Goal: Feedback & Contribution: Contribute content

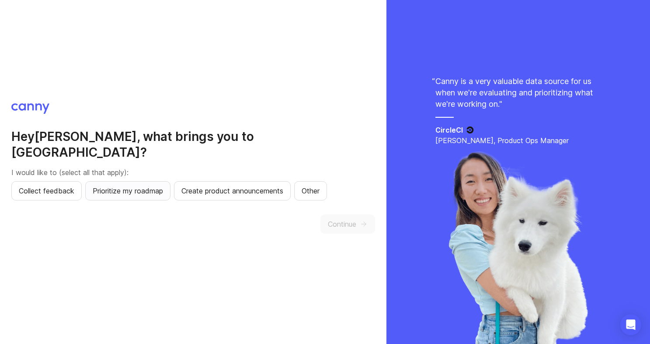
click at [139, 185] on span "Prioritize my roadmap" at bounding box center [128, 190] width 70 height 10
click at [36, 185] on span "Collect feedback" at bounding box center [47, 190] width 56 height 10
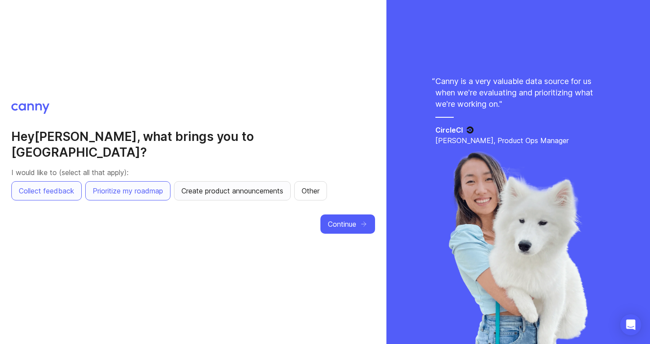
click at [268, 185] on span "Create product announcements" at bounding box center [232, 190] width 102 height 10
click at [340, 219] on span "Continue" at bounding box center [342, 224] width 28 height 10
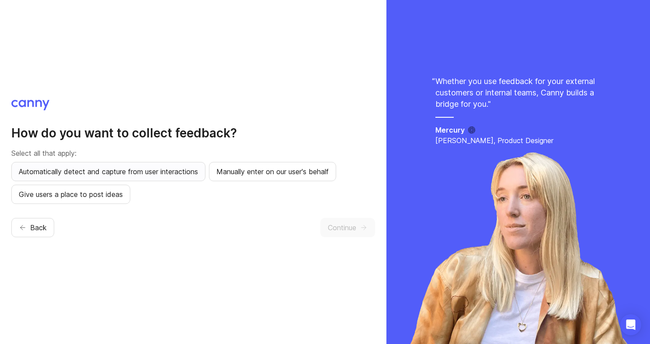
click at [164, 178] on button "Automatically detect and capture from user interactions" at bounding box center [108, 171] width 194 height 19
click at [75, 204] on div "How do you want to collect feedback? Select all that apply: Automatically detec…" at bounding box center [193, 172] width 364 height 144
click at [90, 192] on span "Give users a place to post ideas" at bounding box center [71, 194] width 104 height 10
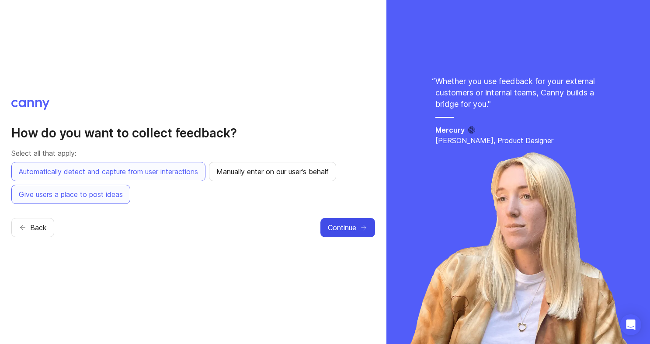
click at [323, 231] on button "Continue" at bounding box center [348, 227] width 55 height 19
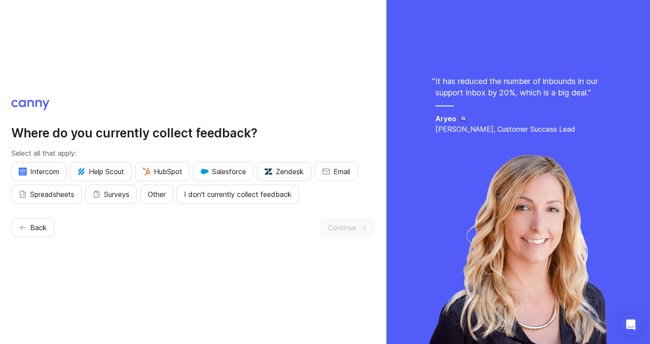
click at [285, 166] on span "Zendesk" at bounding box center [284, 171] width 39 height 10
click at [341, 168] on span "Email" at bounding box center [342, 171] width 17 height 10
click at [118, 192] on span "Surveys" at bounding box center [116, 194] width 25 height 10
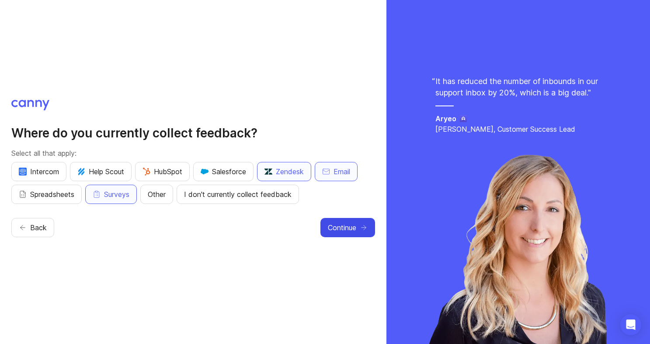
click at [356, 225] on span "Continue" at bounding box center [342, 227] width 28 height 10
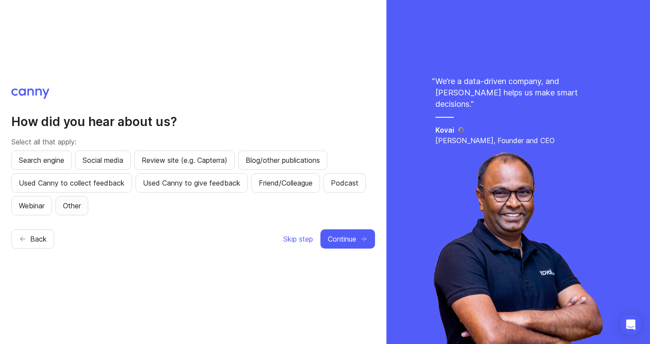
click at [81, 208] on span "Other" at bounding box center [72, 205] width 18 height 10
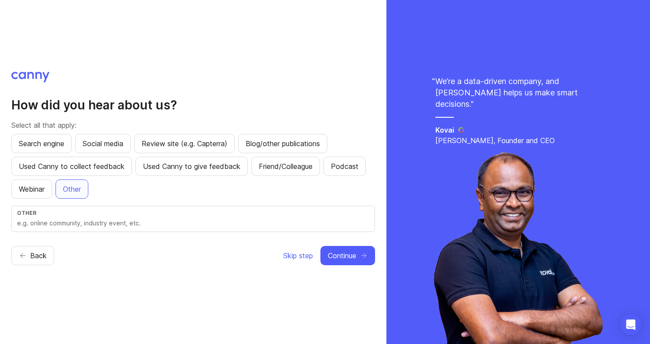
click at [84, 212] on div "Other" at bounding box center [193, 212] width 352 height 7
type input "other platform using you guys"
click at [342, 255] on span "Continue" at bounding box center [342, 255] width 28 height 10
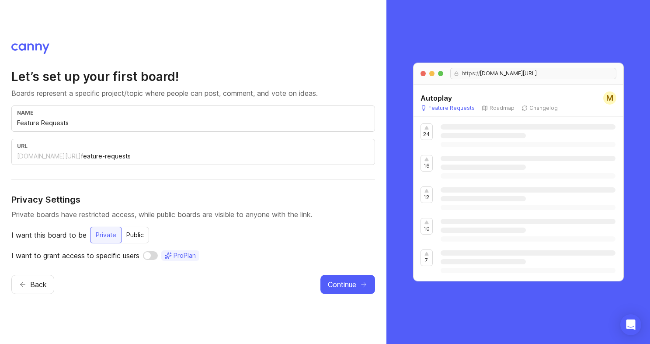
click at [72, 127] on input "Feature Requests" at bounding box center [193, 123] width 352 height 10
click at [135, 232] on div "Public" at bounding box center [135, 235] width 28 height 16
click at [157, 256] on input "checkbox" at bounding box center [153, 255] width 15 height 9
checkbox input "true"
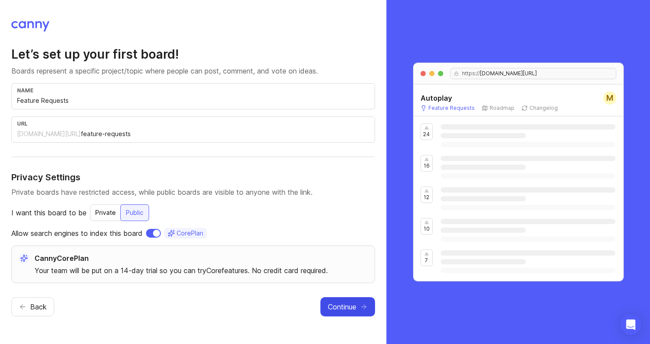
click at [350, 304] on span "Continue" at bounding box center [342, 306] width 28 height 10
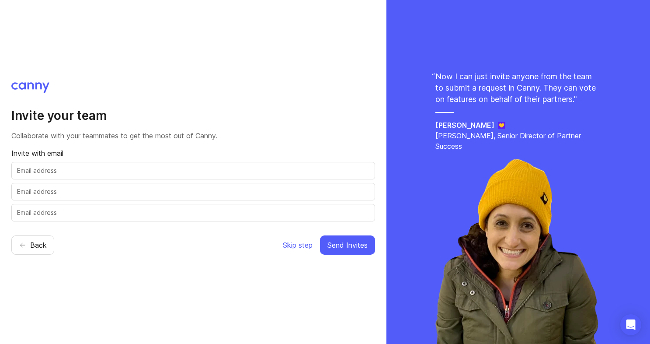
click at [323, 167] on input "text" at bounding box center [193, 171] width 352 height 10
type input "gregorio@autoplay.ai"
click at [291, 190] on input "text" at bounding box center [193, 192] width 352 height 10
type input "soufiane@autoplay.ai"
click at [357, 244] on span "Send Invites" at bounding box center [348, 245] width 40 height 10
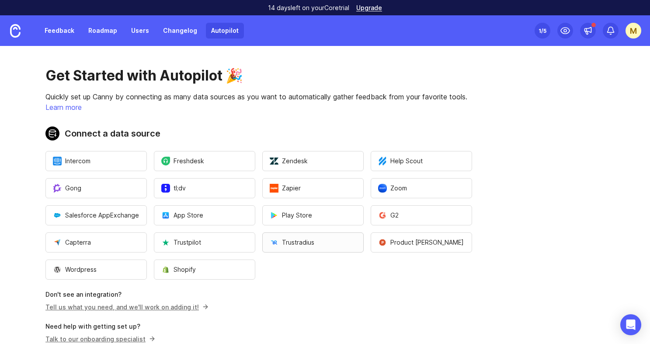
scroll to position [4, 0]
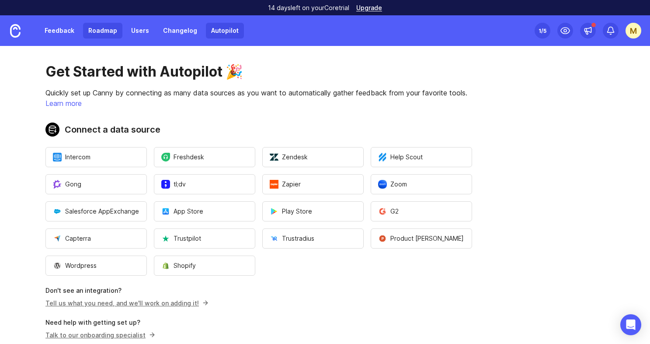
click at [88, 30] on link "Roadmap" at bounding box center [102, 31] width 39 height 16
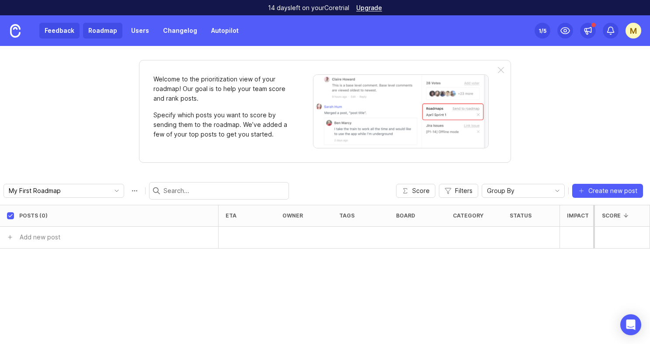
click at [53, 29] on link "Feedback" at bounding box center [59, 31] width 40 height 16
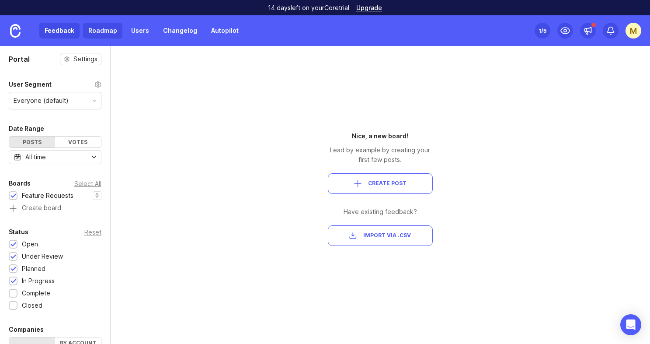
click at [104, 33] on link "Roadmap" at bounding box center [102, 31] width 39 height 16
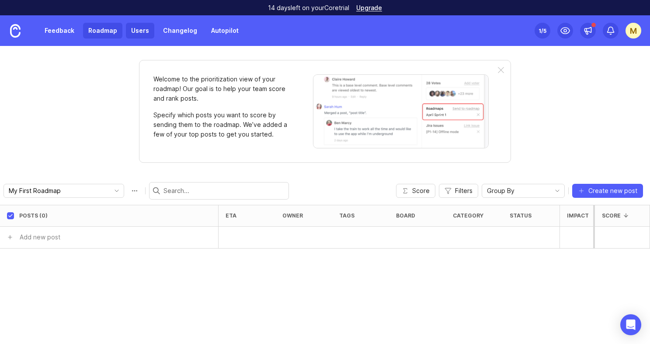
click at [146, 32] on link "Users" at bounding box center [140, 31] width 28 height 16
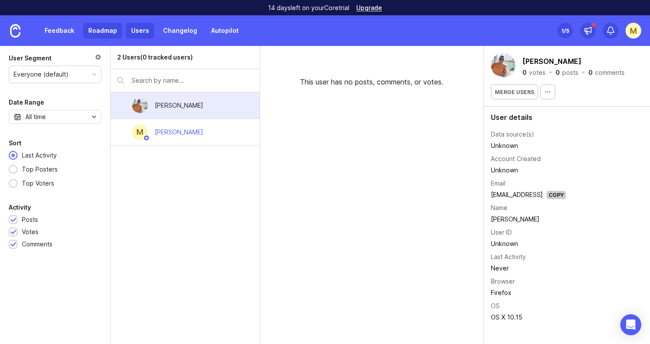
click at [110, 33] on link "Roadmap" at bounding box center [102, 31] width 39 height 16
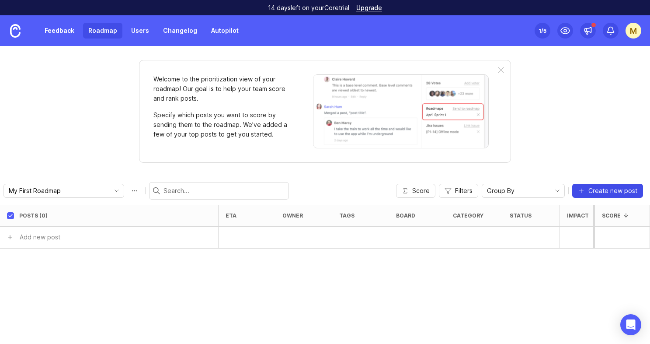
click at [580, 192] on icon "button" at bounding box center [581, 190] width 7 height 7
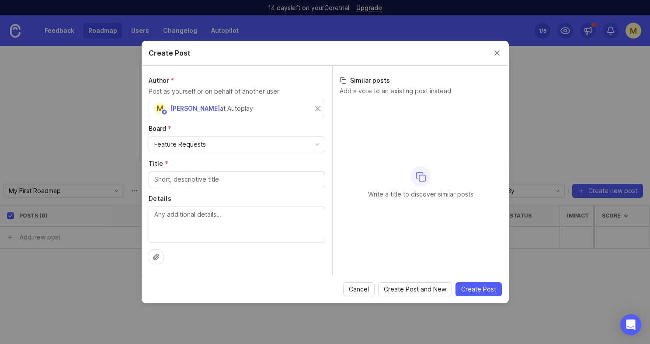
click at [291, 144] on div "Feature Requests" at bounding box center [237, 144] width 176 height 15
click at [485, 53] on div "Create Post" at bounding box center [325, 53] width 367 height 25
click at [498, 53] on button "Close create post modal" at bounding box center [497, 53] width 10 height 10
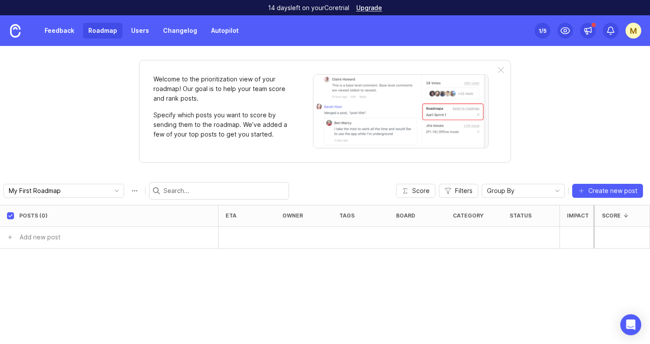
click at [157, 185] on div at bounding box center [219, 190] width 140 height 17
click at [49, 198] on div "My First Roadmap" at bounding box center [146, 190] width 286 height 17
click at [63, 185] on div "My First Roadmap" at bounding box center [55, 190] width 102 height 13
click at [72, 165] on div "Welcome to the prioritization view of your roadmap! Our goal is to help your te…" at bounding box center [325, 195] width 650 height 298
click at [565, 30] on circle at bounding box center [565, 30] width 3 height 3
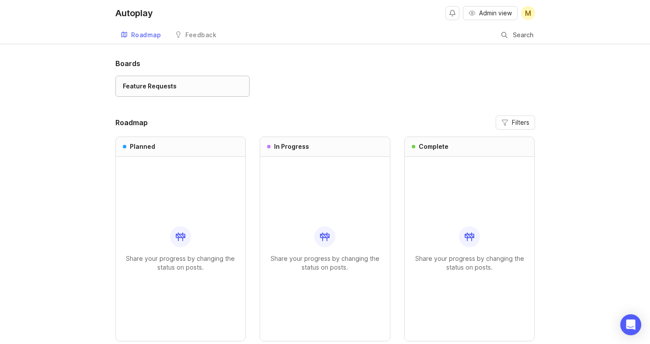
click at [186, 90] on div "Feature Requests" at bounding box center [182, 86] width 119 height 10
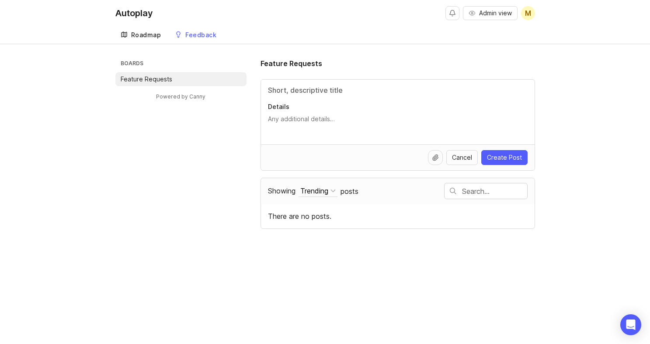
click at [136, 38] on div "Roadmap" at bounding box center [146, 35] width 30 height 6
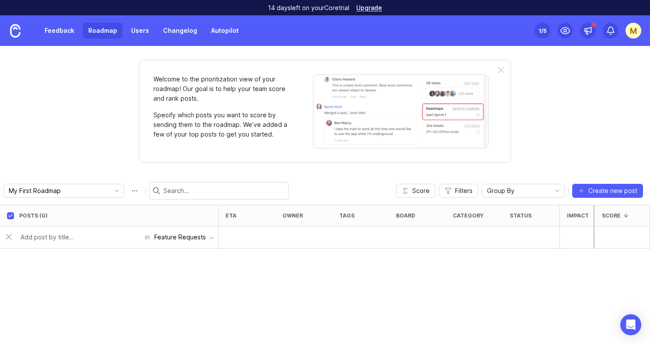
click at [197, 236] on div "Feature Requests" at bounding box center [180, 237] width 52 height 10
click at [59, 234] on input "text" at bounding box center [80, 237] width 119 height 10
click at [61, 236] on input "text" at bounding box center [80, 237] width 119 height 10
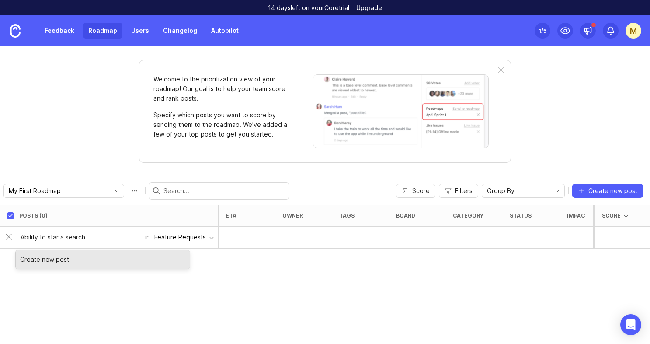
type input "Ability to star a search"
click at [217, 274] on div "Posts (0) eta owner tags board category status Impact Votes Effort Score Abilit…" at bounding box center [325, 274] width 650 height 139
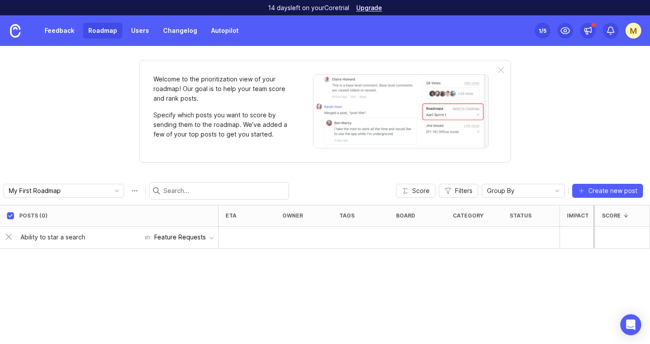
click at [114, 234] on input "Ability to star a search" at bounding box center [80, 237] width 119 height 10
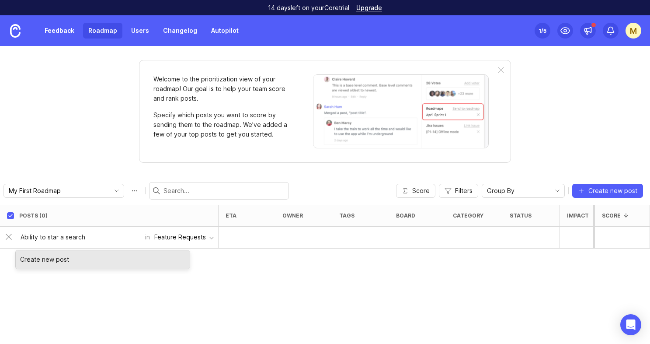
click at [142, 256] on div "Create new post" at bounding box center [103, 259] width 174 height 18
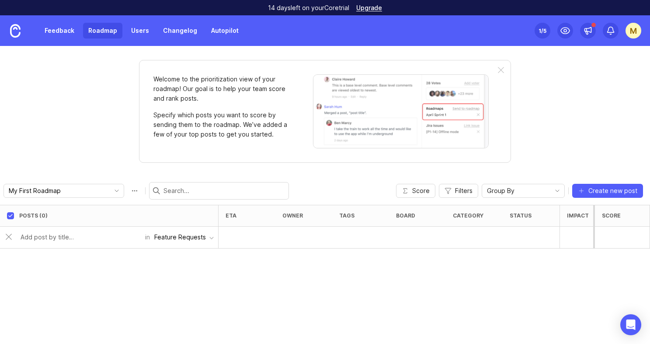
click at [140, 265] on div "Posts (0) eta owner tags board category status Impact Votes Effort Score in Fea…" at bounding box center [325, 274] width 650 height 139
checkbox input "false"
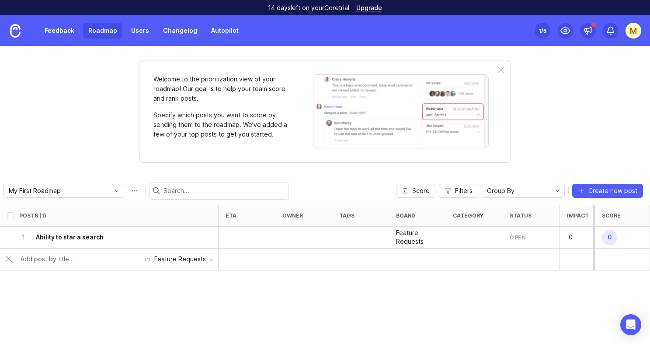
click at [49, 260] on input "text" at bounding box center [80, 259] width 119 height 10
click at [191, 261] on div "Feature Requests" at bounding box center [180, 259] width 52 height 10
click at [42, 190] on input "My First Roadmap" at bounding box center [57, 191] width 97 height 10
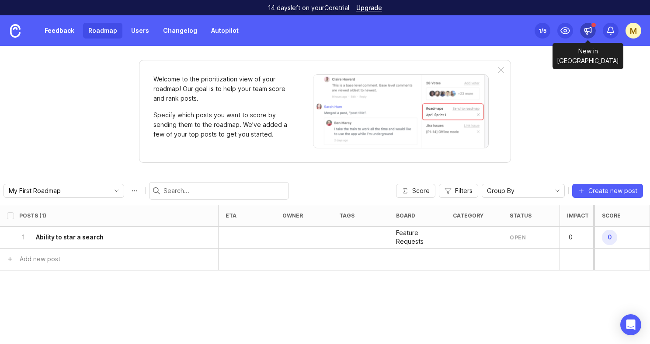
click at [583, 27] on div at bounding box center [588, 31] width 16 height 16
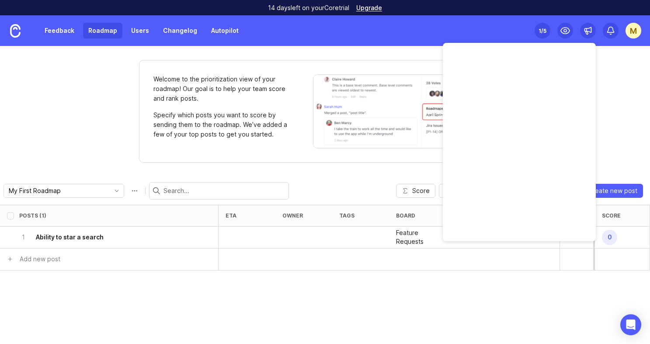
click at [610, 91] on div "Welcome to the prioritization view of your roadmap! Our goal is to help your te…" at bounding box center [325, 195] width 650 height 298
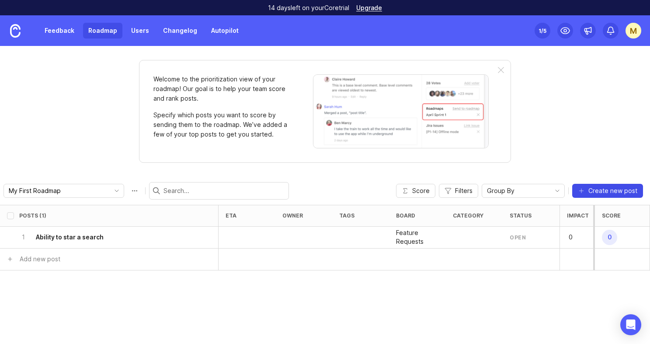
click at [597, 187] on span "Create new post" at bounding box center [613, 190] width 49 height 9
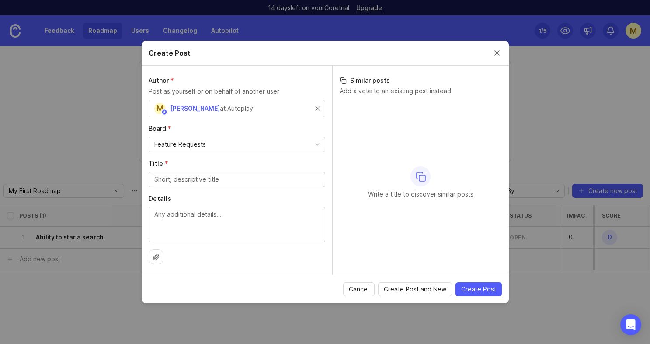
click at [280, 151] on div "Feature Requests" at bounding box center [237, 144] width 176 height 15
click at [499, 53] on button "Close create post modal" at bounding box center [497, 53] width 10 height 10
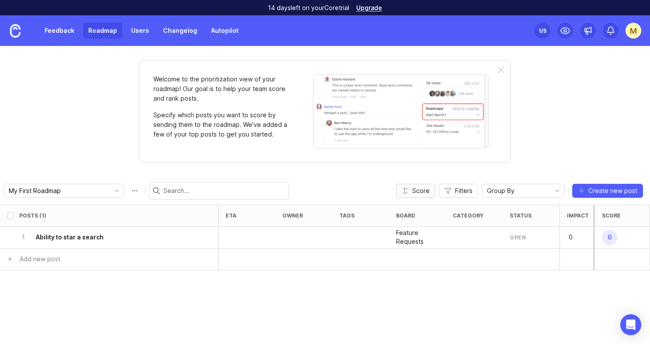
click at [419, 195] on button "Score" at bounding box center [415, 191] width 39 height 14
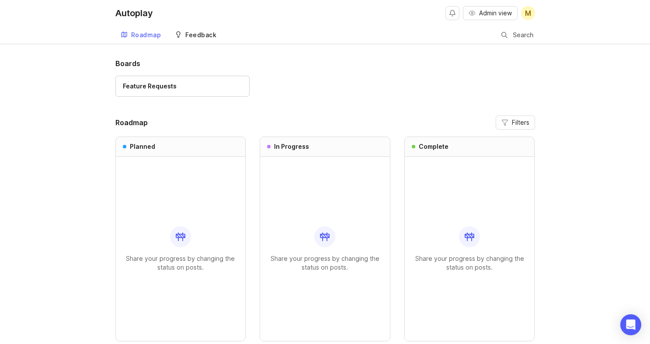
click at [202, 31] on link "Feedback" at bounding box center [196, 35] width 52 height 18
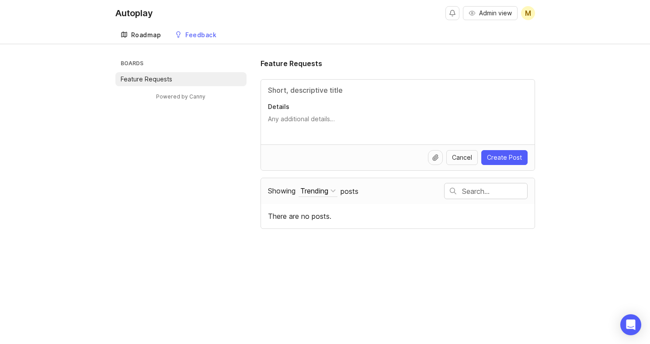
click at [148, 36] on div "Roadmap" at bounding box center [146, 35] width 30 height 6
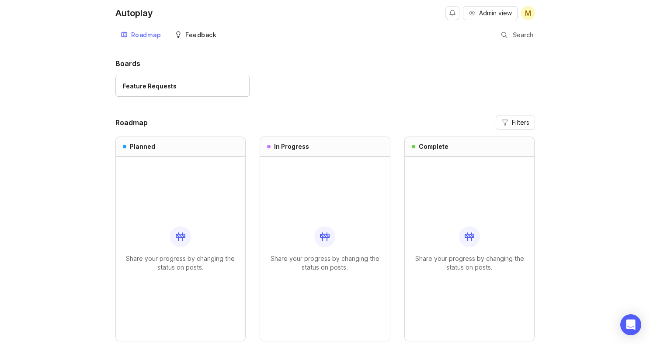
click at [198, 35] on div "Feedback" at bounding box center [200, 35] width 31 height 6
click at [146, 99] on div "Feature Requests 1" at bounding box center [325, 90] width 420 height 29
click at [160, 86] on div "Feature Requests" at bounding box center [150, 86] width 54 height 10
